Goal: Navigation & Orientation: Find specific page/section

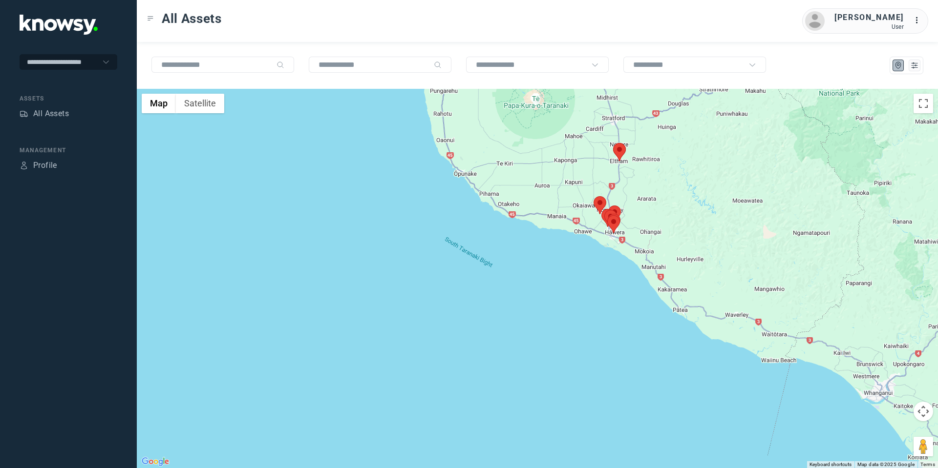
click at [613, 143] on area at bounding box center [613, 143] width 0 height 0
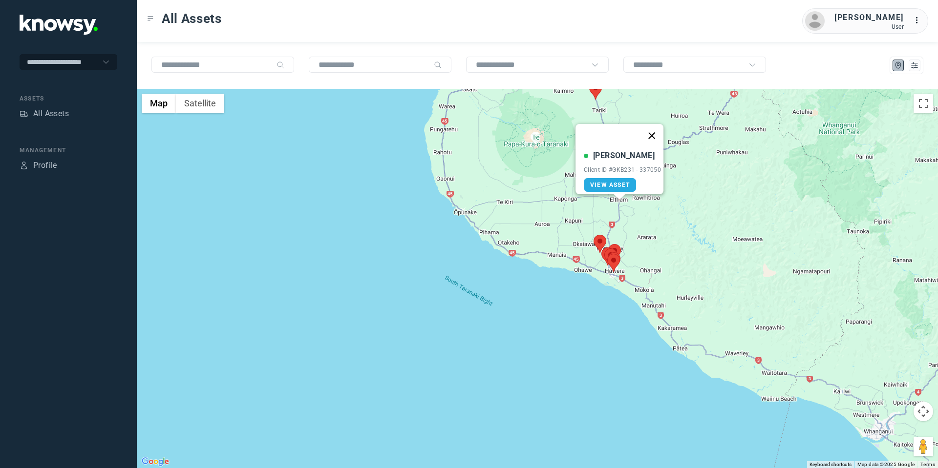
click at [650, 128] on button "Close" at bounding box center [651, 135] width 23 height 23
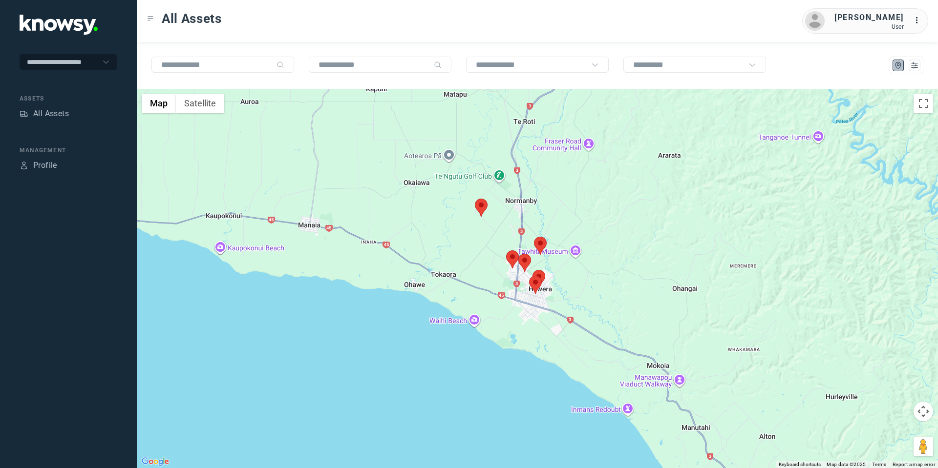
click at [475, 199] on area at bounding box center [475, 199] width 0 height 0
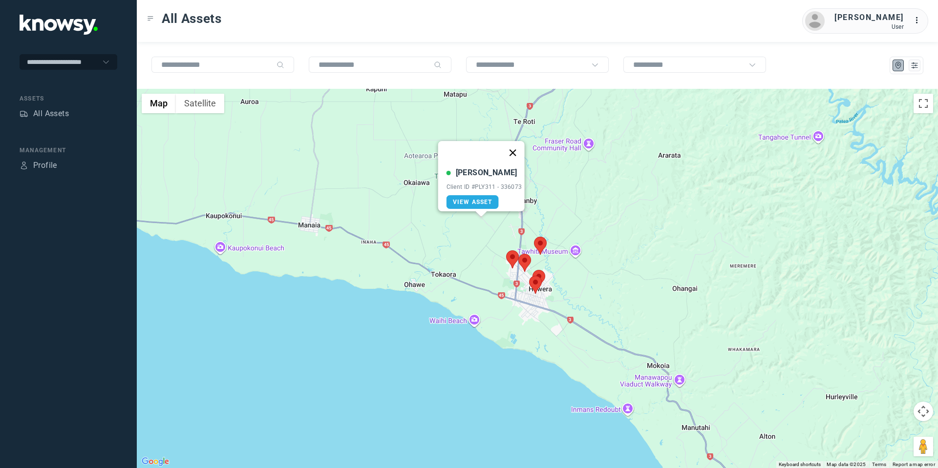
click at [518, 148] on button "Close" at bounding box center [512, 152] width 23 height 23
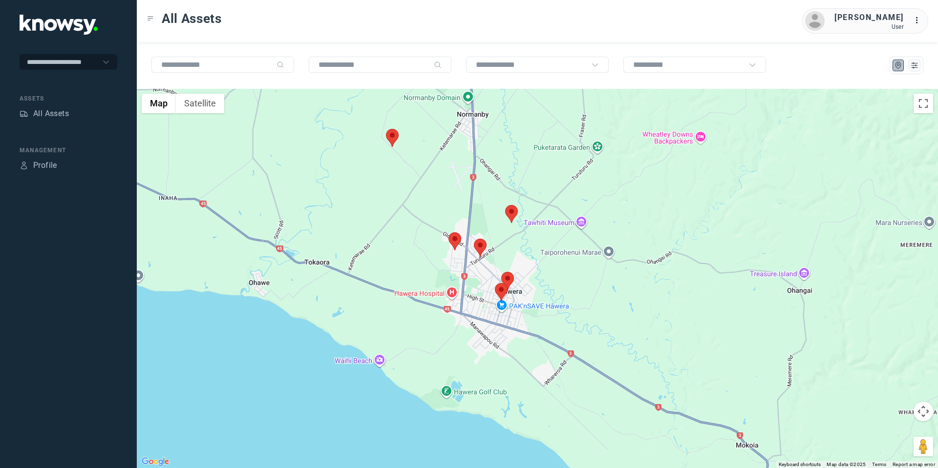
click at [448, 232] on area at bounding box center [448, 232] width 0 height 0
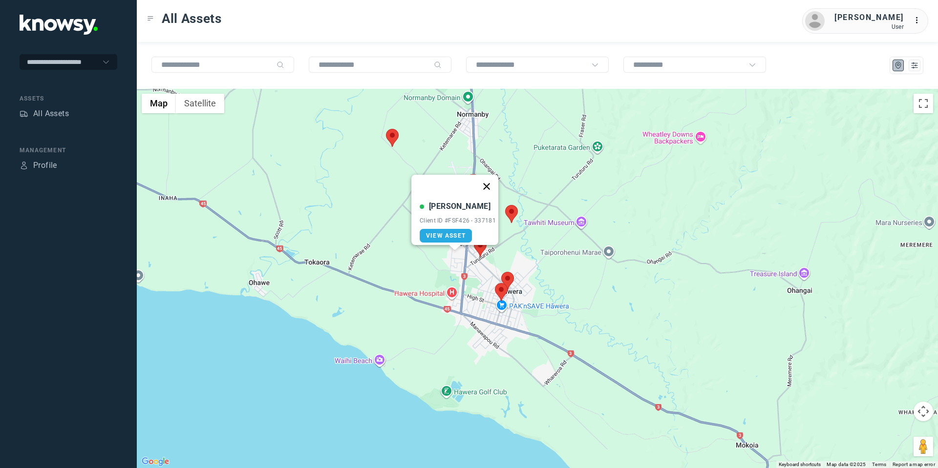
click at [491, 180] on button "Close" at bounding box center [486, 186] width 23 height 23
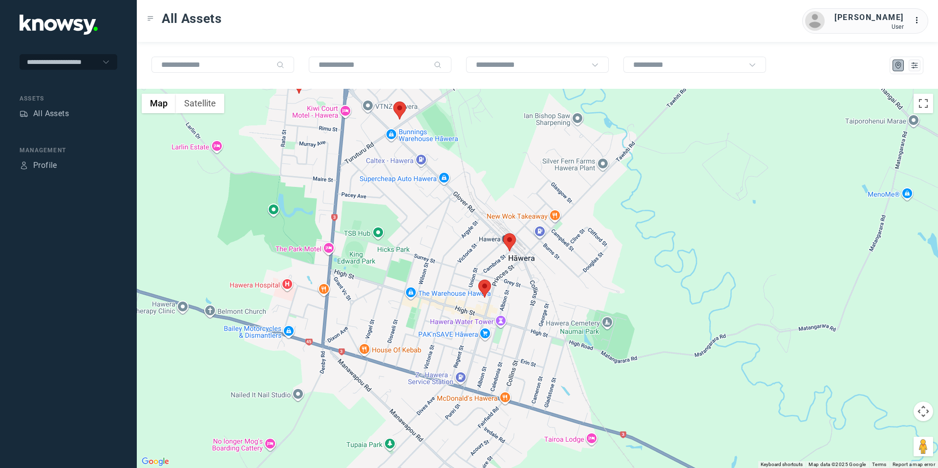
click at [478, 280] on area at bounding box center [478, 280] width 0 height 0
click at [519, 230] on button "Close" at bounding box center [515, 233] width 23 height 23
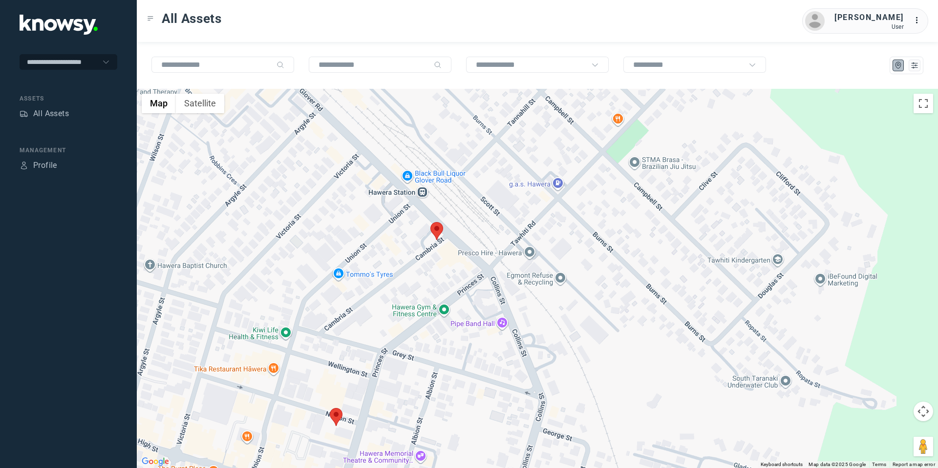
click at [430, 222] on area at bounding box center [430, 222] width 0 height 0
click at [473, 174] on button "Close" at bounding box center [468, 176] width 23 height 23
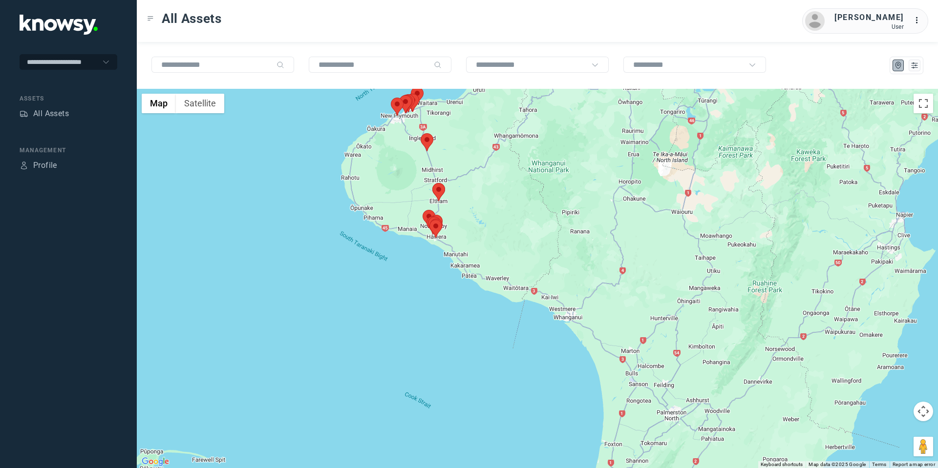
click at [399, 95] on area at bounding box center [399, 95] width 0 height 0
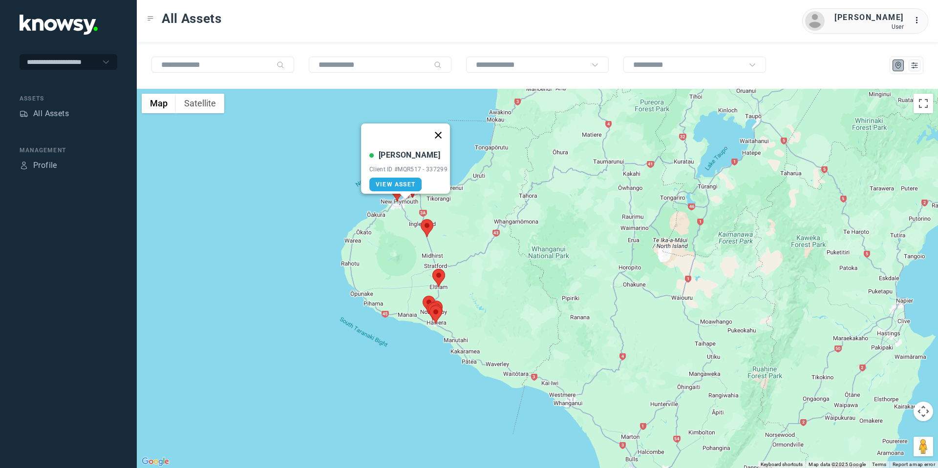
click at [439, 125] on button "Close" at bounding box center [437, 135] width 23 height 23
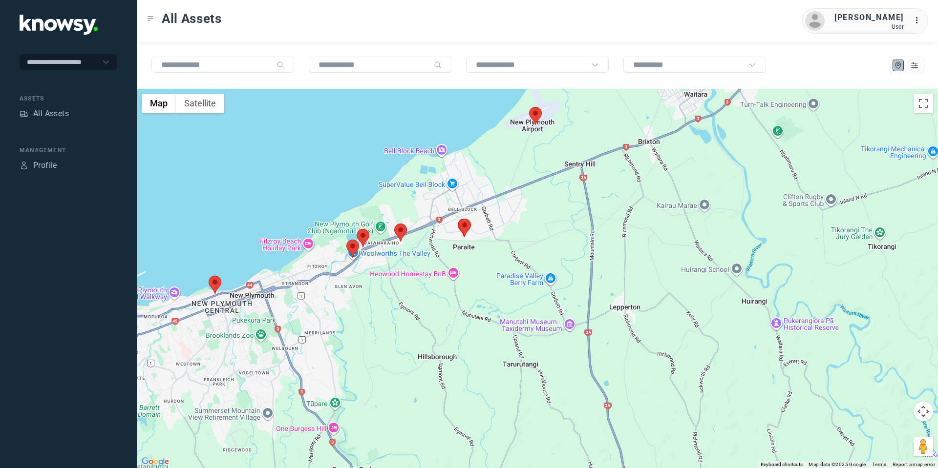
click at [357, 229] on area at bounding box center [357, 229] width 0 height 0
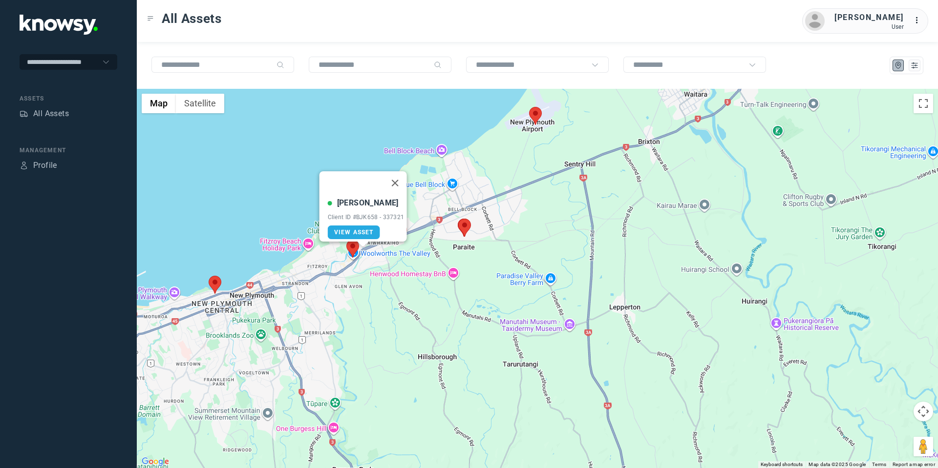
click at [346, 240] on area at bounding box center [346, 240] width 0 height 0
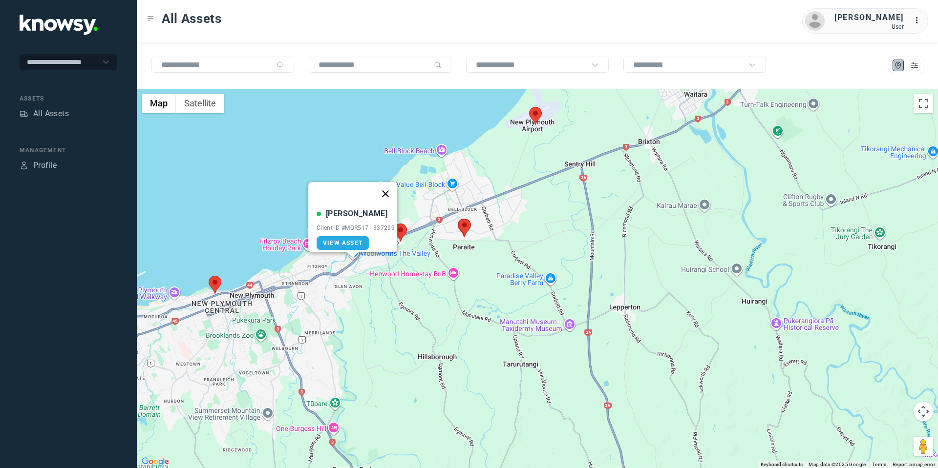
click at [392, 187] on button "Close" at bounding box center [385, 193] width 23 height 23
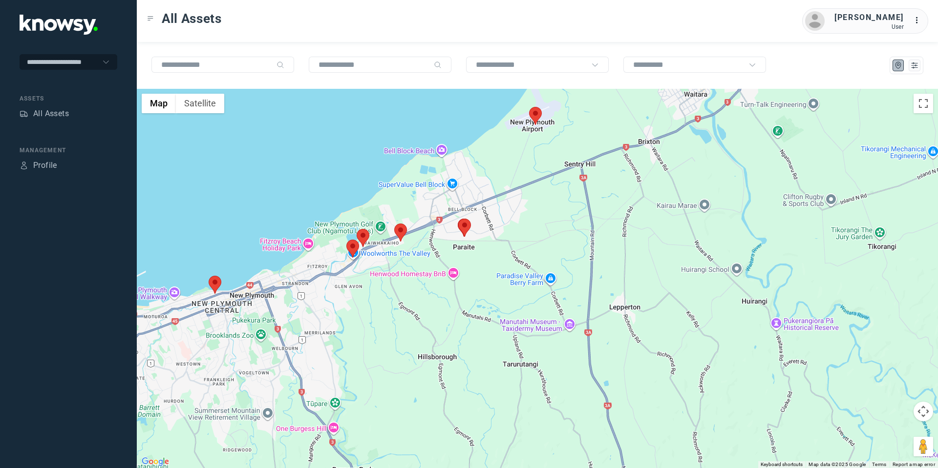
click at [394, 224] on area at bounding box center [394, 224] width 0 height 0
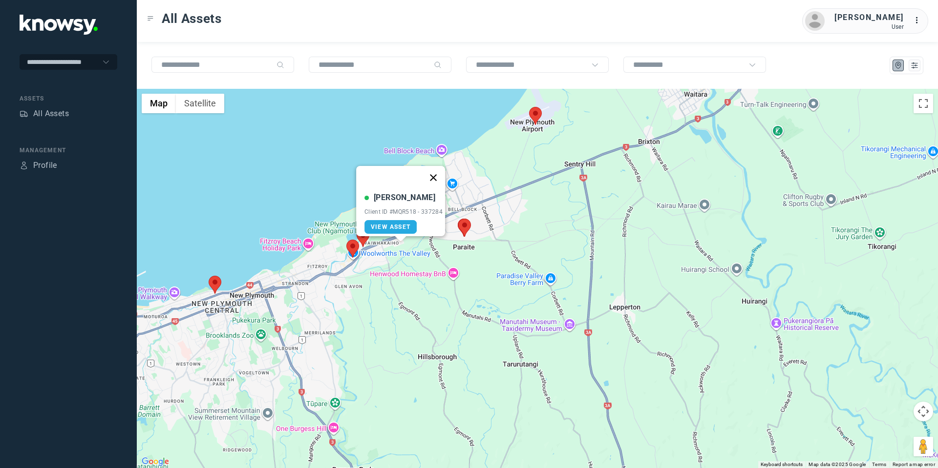
click at [438, 169] on button "Close" at bounding box center [432, 177] width 23 height 23
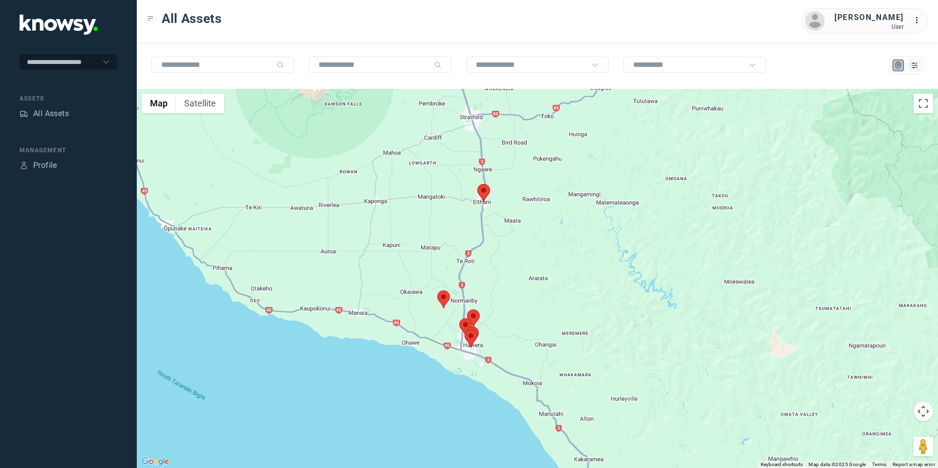
click at [437, 291] on area at bounding box center [437, 291] width 0 height 0
click at [481, 238] on button "Close" at bounding box center [474, 244] width 23 height 23
